Goal: Check status: Check status

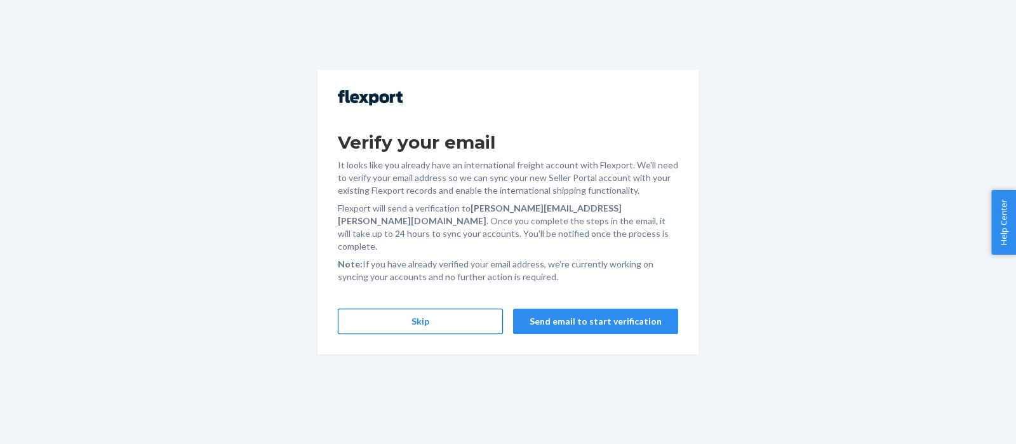
click at [457, 316] on button "Skip" at bounding box center [420, 321] width 165 height 25
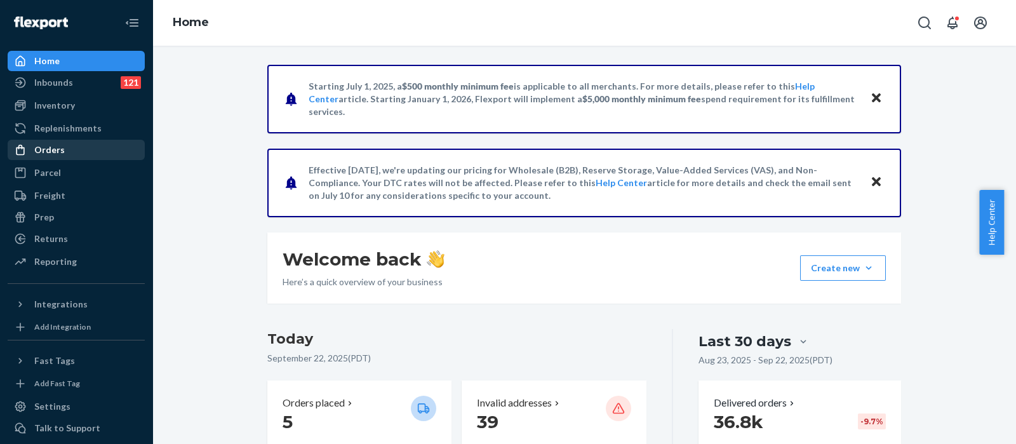
click at [73, 147] on div "Orders" at bounding box center [76, 150] width 135 height 18
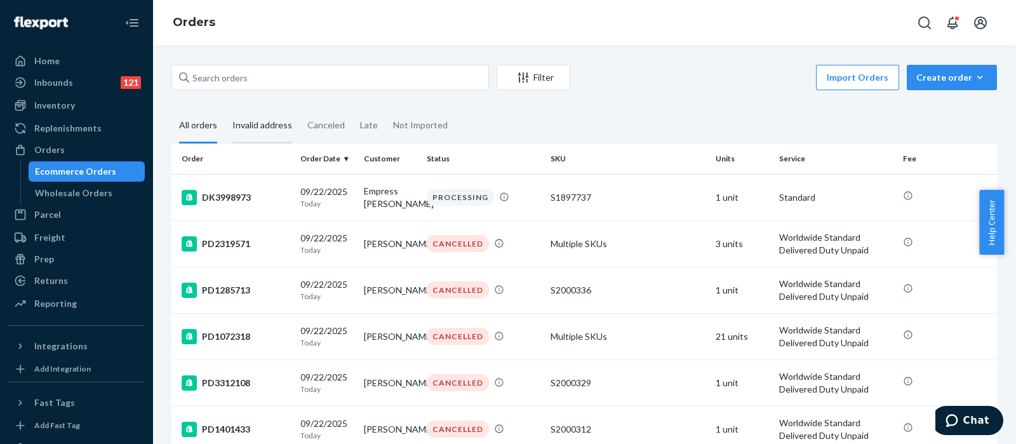
click at [281, 118] on div "Invalid address" at bounding box center [262, 126] width 60 height 35
click at [225, 109] on input "Invalid address" at bounding box center [225, 109] width 0 height 0
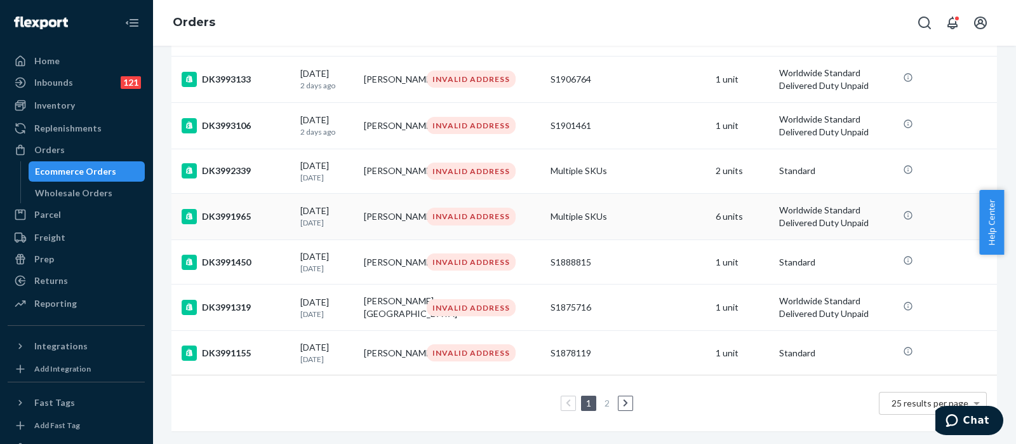
scroll to position [956, 0]
click at [602, 398] on link "2" at bounding box center [607, 403] width 10 height 11
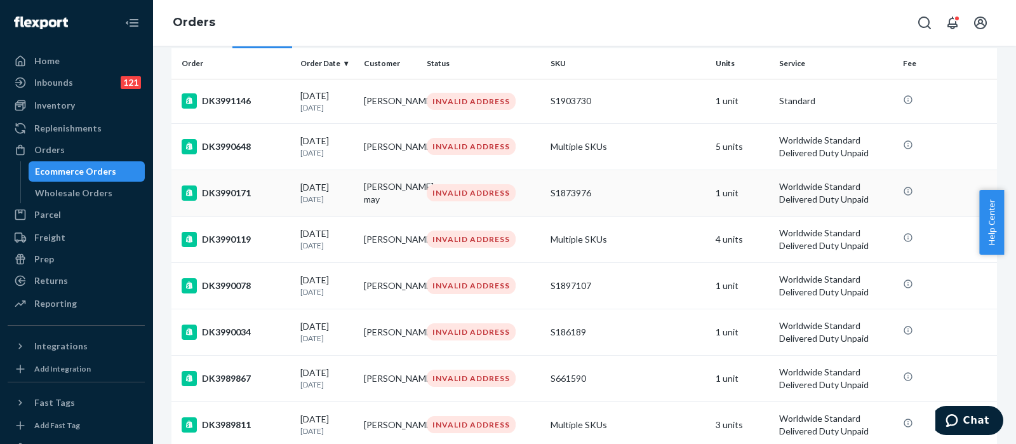
scroll to position [84, 0]
